Goal: Task Accomplishment & Management: Use online tool/utility

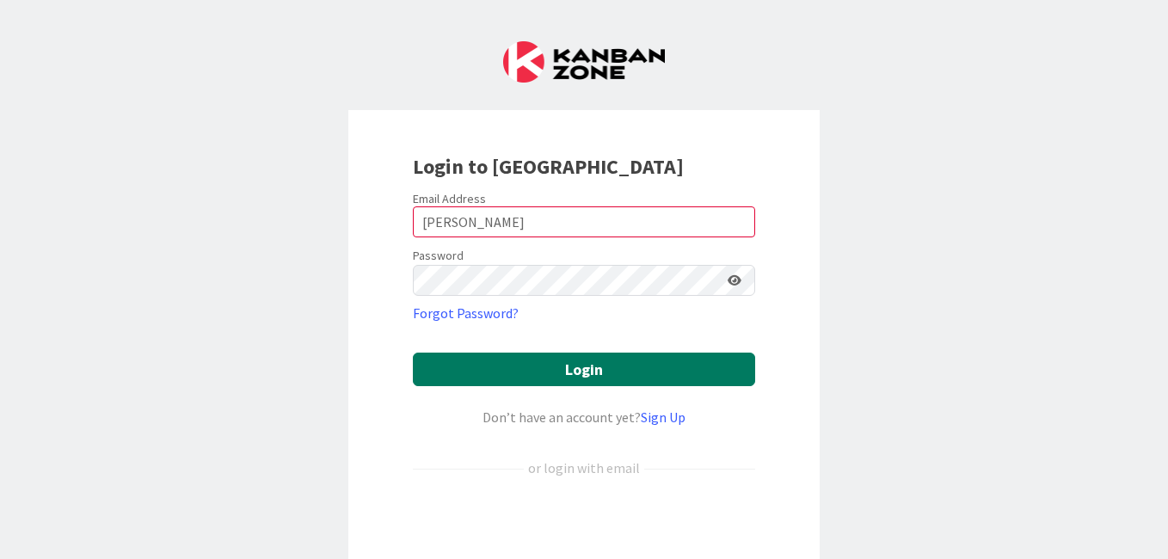
click at [539, 370] on button "Login" at bounding box center [584, 370] width 342 height 34
click at [620, 368] on button "Login" at bounding box center [584, 370] width 342 height 34
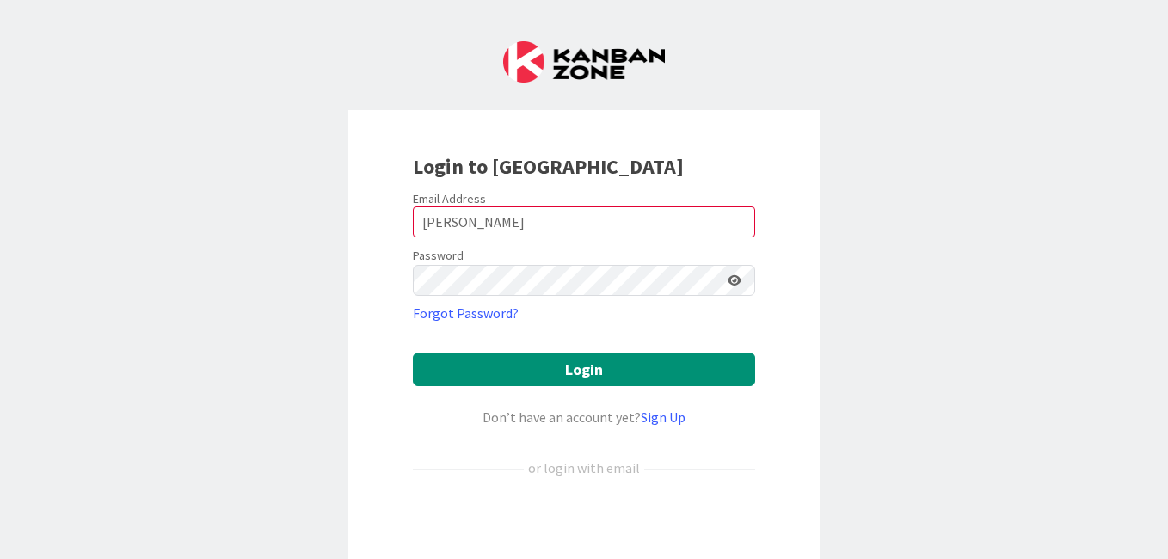
click at [794, 161] on div "Login to [GEOGRAPHIC_DATA] Email Address [PERSON_NAME] Password Forgot Password…" at bounding box center [583, 372] width 471 height 525
click at [468, 224] on input "[PERSON_NAME]" at bounding box center [584, 221] width 342 height 31
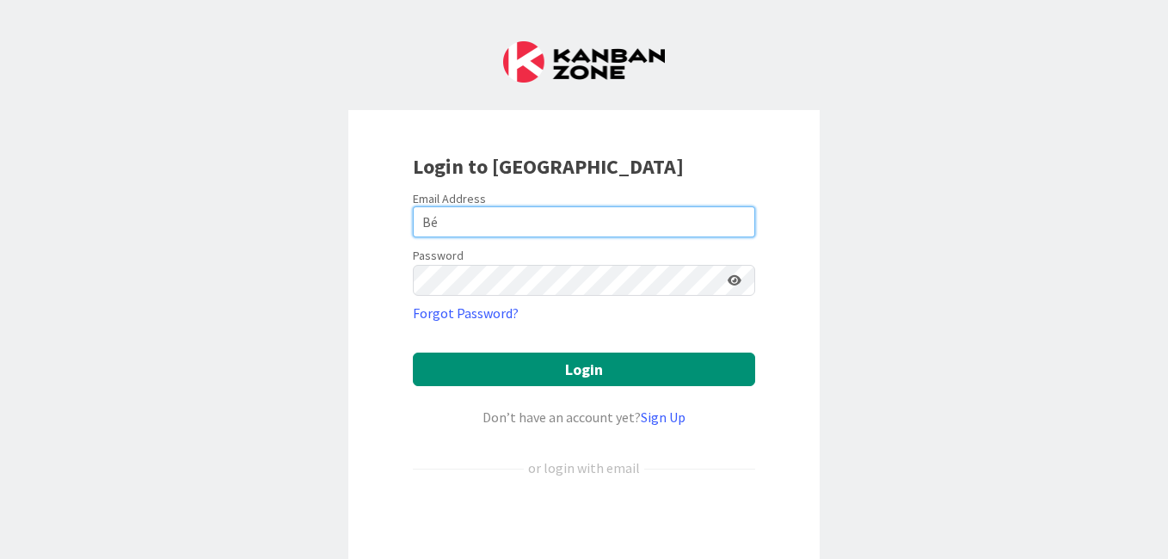
type input "B"
click at [468, 224] on input "email" at bounding box center [584, 221] width 342 height 31
type input "[EMAIL_ADDRESS][DOMAIN_NAME]"
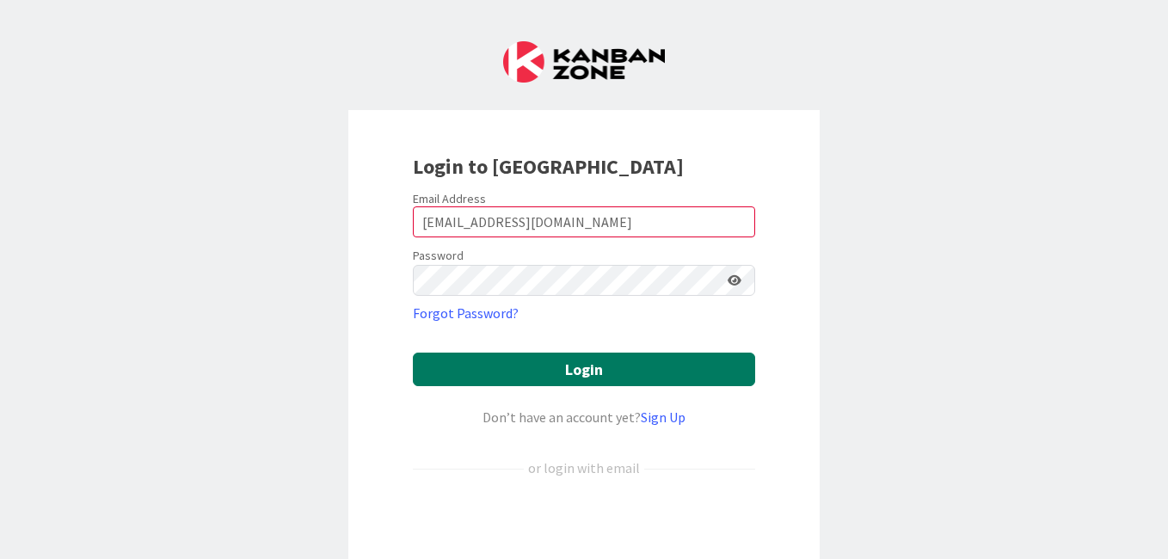
click at [562, 358] on button "Login" at bounding box center [584, 370] width 342 height 34
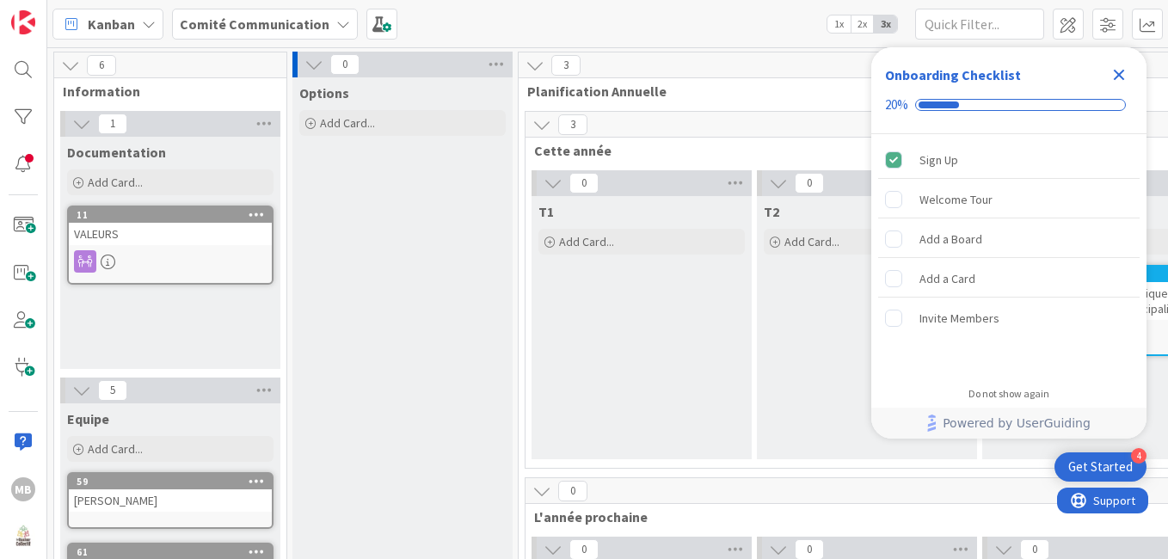
click at [1121, 73] on icon "Close Checklist" at bounding box center [1118, 75] width 11 height 11
